Goal: Information Seeking & Learning: Learn about a topic

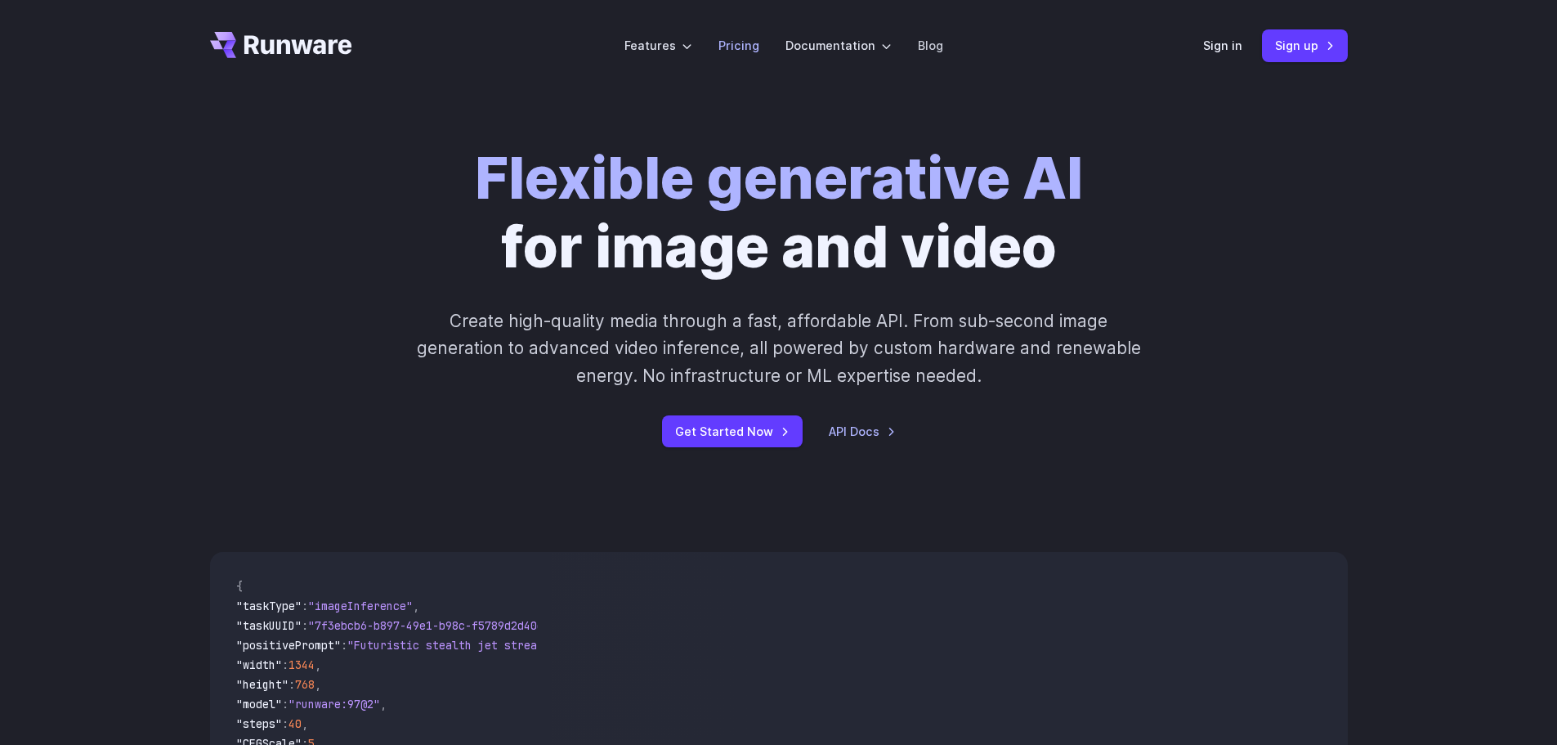
click at [733, 47] on link "Pricing" at bounding box center [739, 45] width 41 height 19
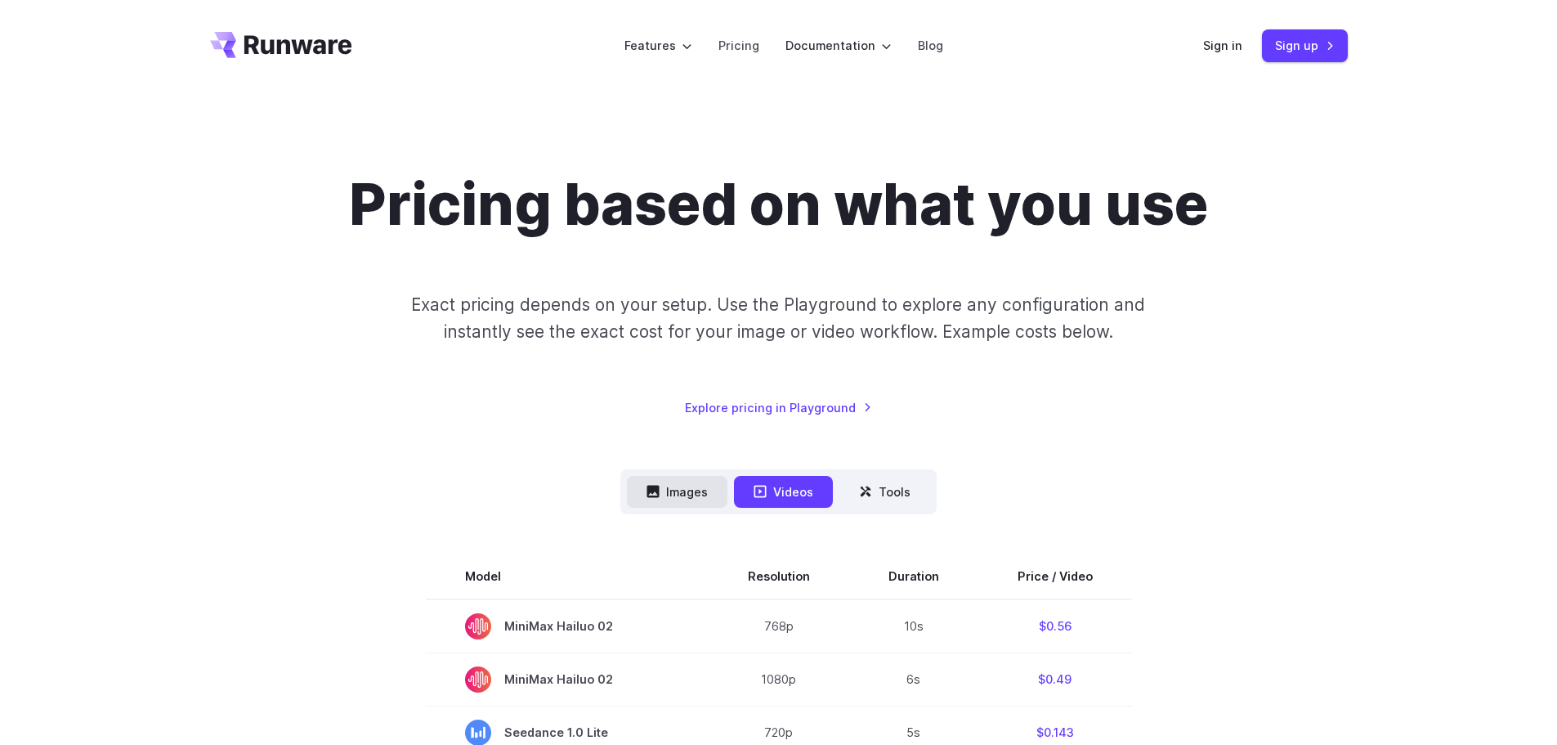
click at [666, 482] on button "Images" at bounding box center [677, 492] width 101 height 32
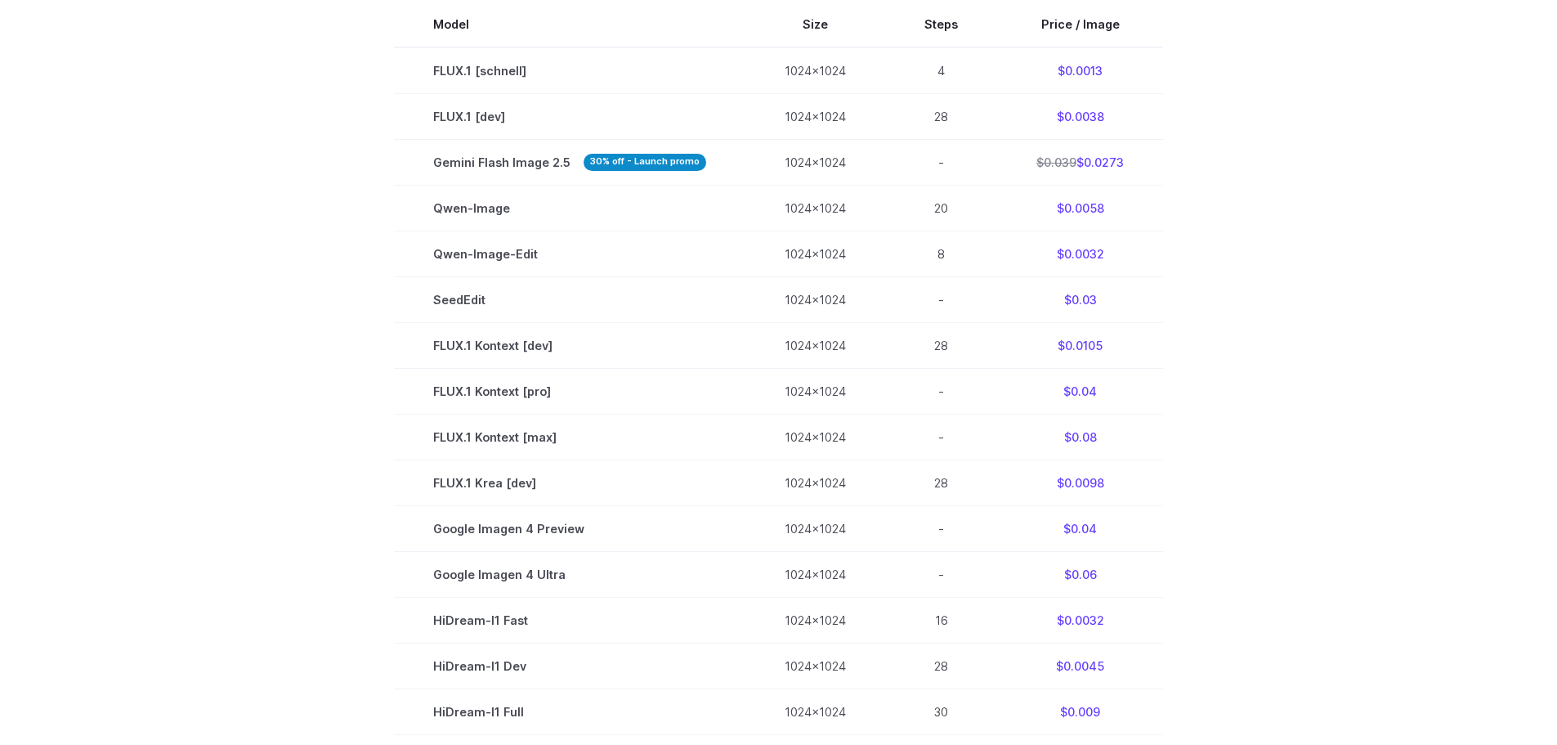
scroll to position [654, 0]
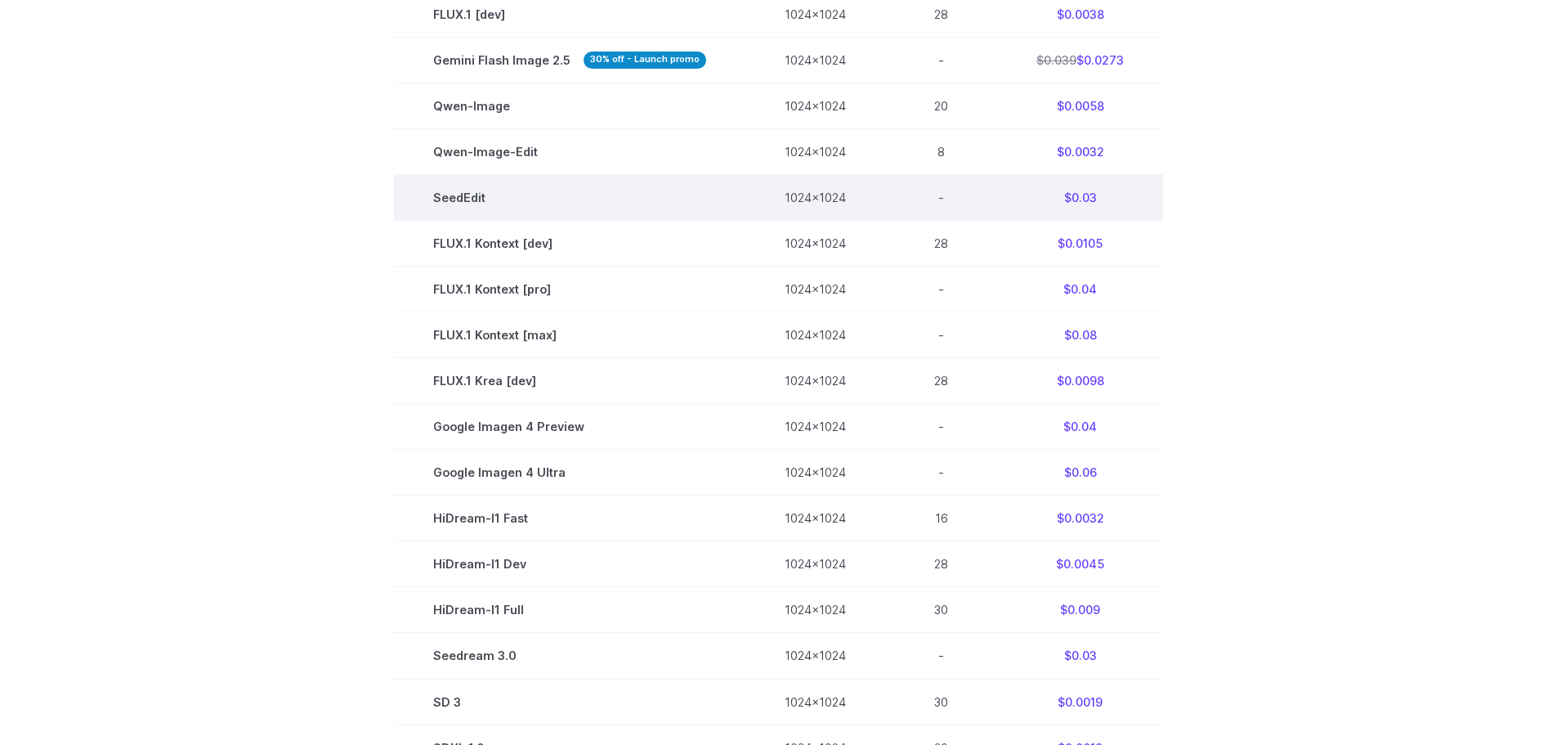
click at [464, 194] on td "SeedEdit" at bounding box center [570, 198] width 352 height 46
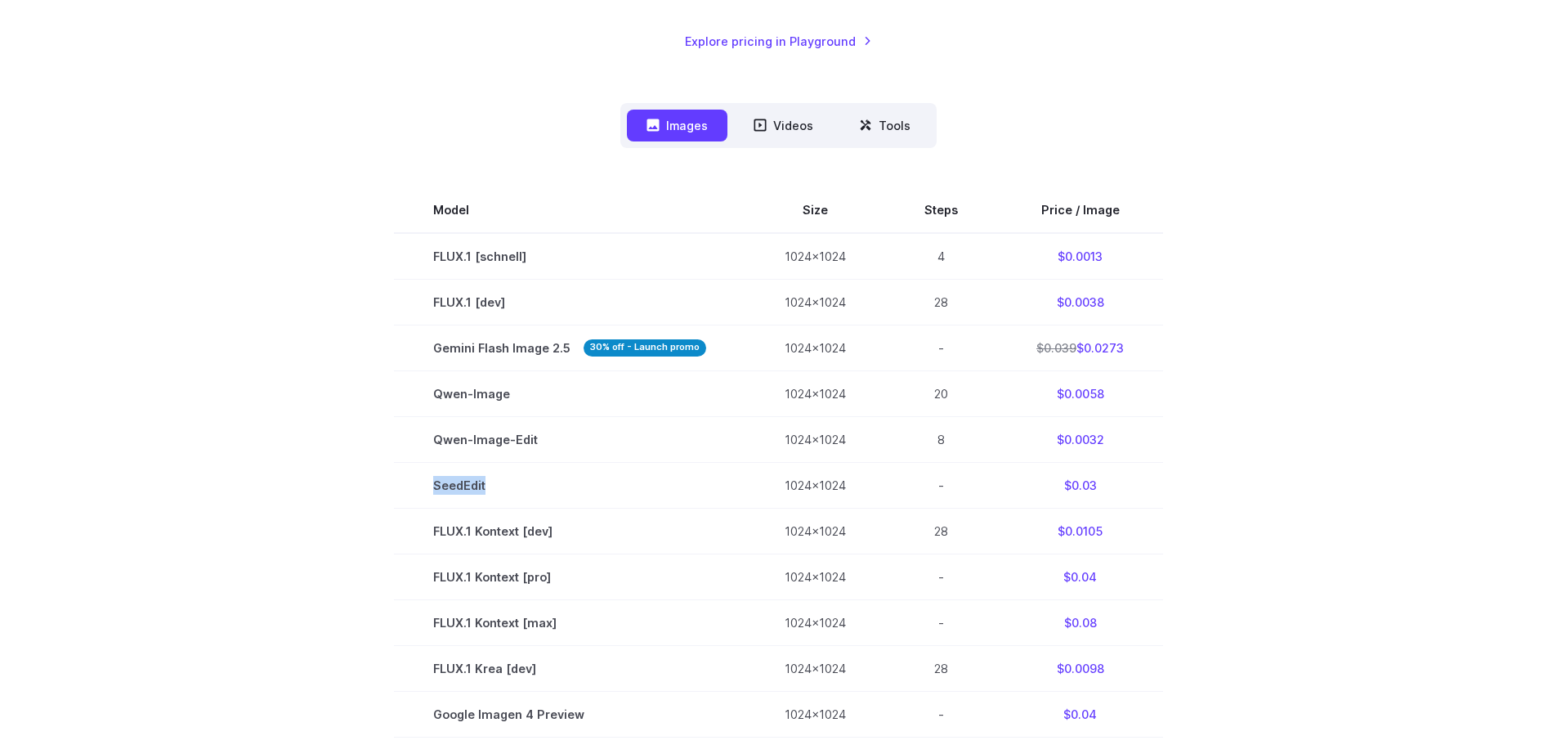
scroll to position [164, 0]
